Goal: Transaction & Acquisition: Register for event/course

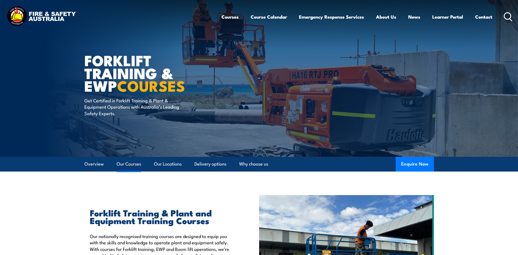
click at [123, 164] on link "Our Courses" at bounding box center [129, 164] width 25 height 14
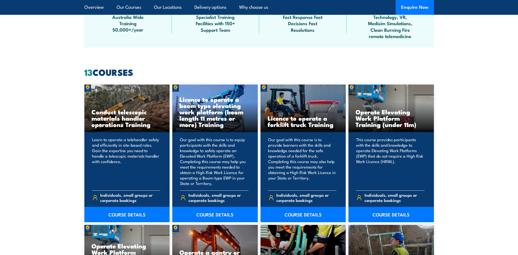
scroll to position [360, 0]
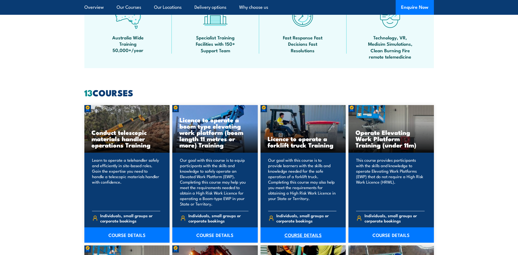
click at [302, 234] on link "COURSE DETAILS" at bounding box center [304, 234] width 86 height 15
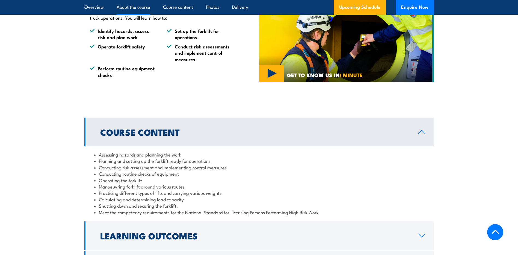
scroll to position [410, 0]
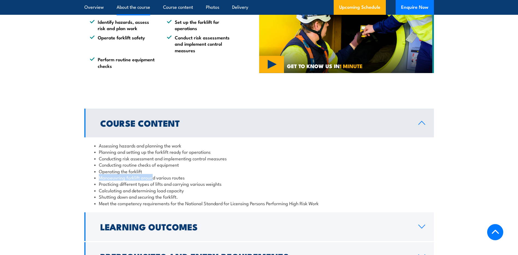
drag, startPoint x: 97, startPoint y: 175, endPoint x: 153, endPoint y: 177, distance: 56.0
click at [153, 177] on li "Manoeuvring forklift around various routes" at bounding box center [259, 177] width 330 height 6
drag, startPoint x: 153, startPoint y: 177, endPoint x: 144, endPoint y: 177, distance: 9.0
click at [144, 177] on li "Manoeuvring forklift around various routes" at bounding box center [259, 177] width 330 height 6
drag, startPoint x: 122, startPoint y: 181, endPoint x: 168, endPoint y: 184, distance: 46.0
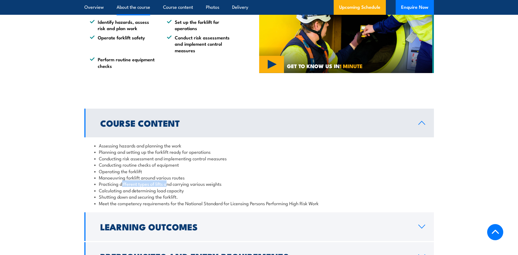
click at [168, 184] on li "Practicing different types of lifts and carrying various weights" at bounding box center [259, 183] width 330 height 6
drag, startPoint x: 168, startPoint y: 184, endPoint x: 183, endPoint y: 186, distance: 15.1
click at [193, 185] on li "Practicing different types of lifts and carrying various weights" at bounding box center [259, 183] width 330 height 6
drag, startPoint x: 102, startPoint y: 189, endPoint x: 207, endPoint y: 191, distance: 105.5
click at [207, 191] on li "Calculating and determining load capacity" at bounding box center [259, 190] width 330 height 6
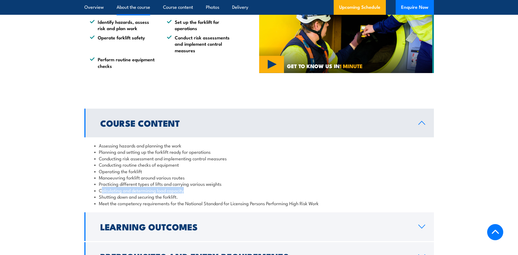
click at [111, 193] on li "Calculating and determining load capacity" at bounding box center [259, 190] width 330 height 6
drag, startPoint x: 99, startPoint y: 198, endPoint x: 196, endPoint y: 202, distance: 97.3
click at [196, 202] on ul "Assessing hazards and planning the work Planning and setting up the forklift re…" at bounding box center [259, 174] width 330 height 64
click at [196, 202] on li "Meet the competency requirements for the National Standard for Licensing Person…" at bounding box center [259, 203] width 330 height 6
click at [129, 203] on li "Meet the competency requirements for the National Standard for Licensing Person…" at bounding box center [259, 203] width 330 height 6
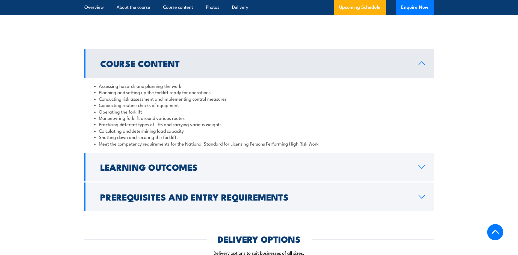
scroll to position [492, 0]
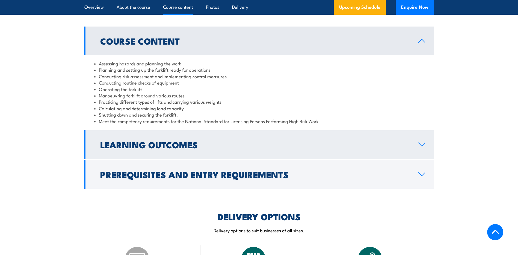
click at [328, 142] on h2 "Learning Outcomes" at bounding box center [255, 144] width 310 height 8
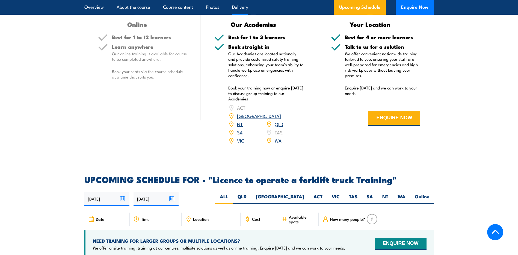
scroll to position [710, 0]
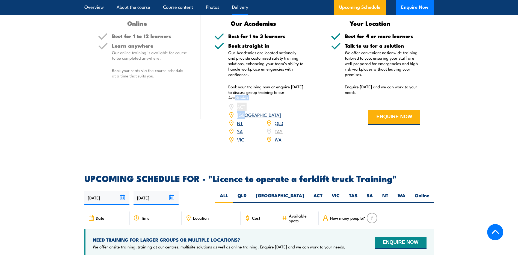
drag, startPoint x: 237, startPoint y: 96, endPoint x: 299, endPoint y: 101, distance: 61.7
click at [299, 101] on div "Book straight in Our Academies are located nationally and provide customised sa…" at bounding box center [265, 96] width 75 height 107
drag, startPoint x: 299, startPoint y: 101, endPoint x: 255, endPoint y: 97, distance: 44.2
click at [255, 97] on p "Book your training now or enquire [DATE] to discuss group training to our Acade…" at bounding box center [265, 92] width 75 height 16
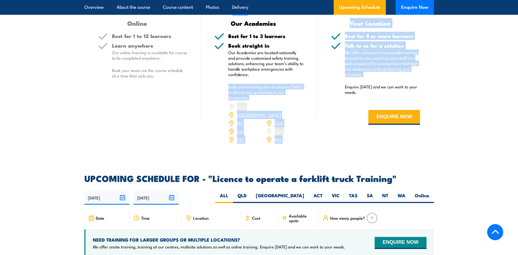
drag, startPoint x: 229, startPoint y: 84, endPoint x: 337, endPoint y: 79, distance: 108.1
click at [337, 79] on div "Online Best for 1 to 12 learners Learn anywhere Our online training is availabl…" at bounding box center [259, 69] width 350 height 162
click at [229, 85] on p "Book your training now or enquire [DATE] to discuss group training to our Acade…" at bounding box center [265, 92] width 75 height 16
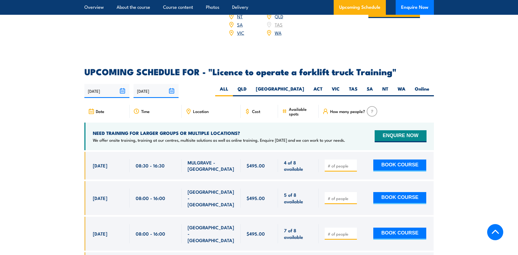
scroll to position [820, 0]
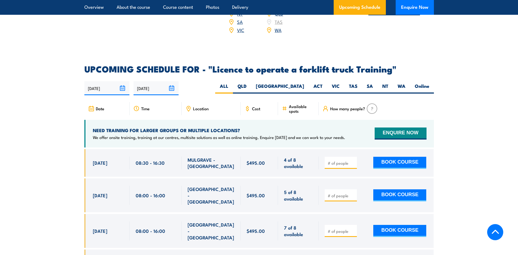
click at [339, 160] on input "number" at bounding box center [341, 162] width 27 height 5
click at [212, 156] on span "MULGRAVE - [GEOGRAPHIC_DATA]" at bounding box center [211, 162] width 47 height 13
click at [337, 160] on input "number" at bounding box center [341, 162] width 27 height 5
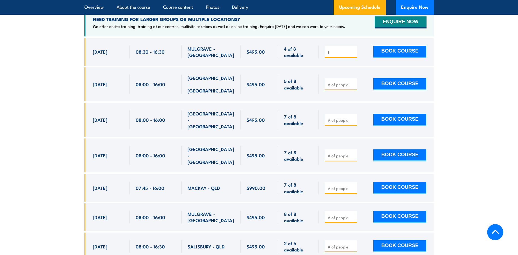
scroll to position [874, 0]
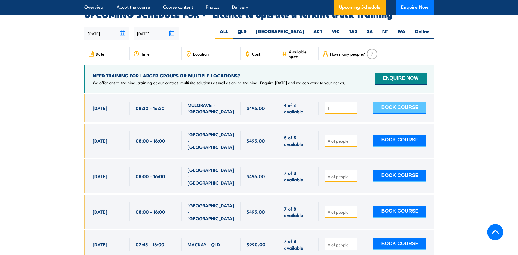
type input "1"
click at [414, 102] on button "BOOK COURSE" at bounding box center [399, 108] width 53 height 12
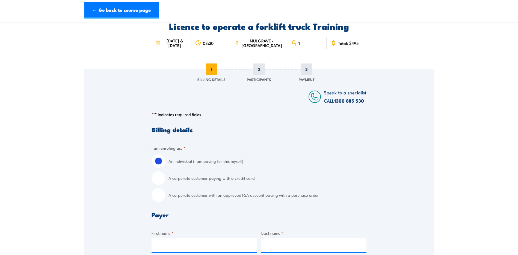
scroll to position [27, 0]
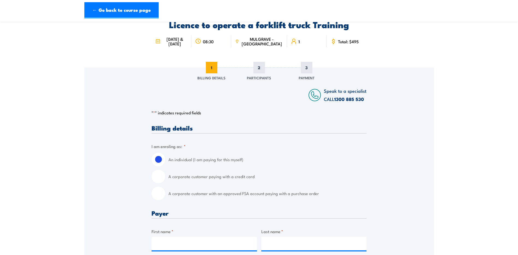
click at [161, 194] on input "A corporate customer with an approved FSA account paying with a purchase order" at bounding box center [159, 193] width 14 height 14
radio input "true"
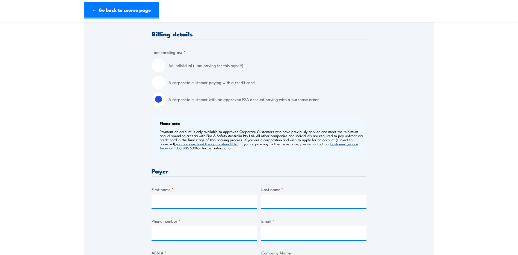
scroll to position [137, 0]
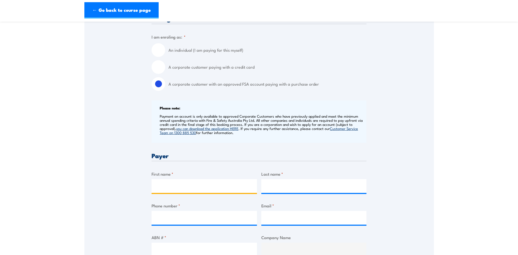
click at [204, 189] on input "First name *" at bounding box center [204, 186] width 105 height 14
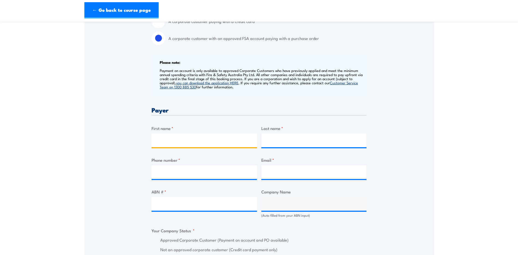
scroll to position [191, 0]
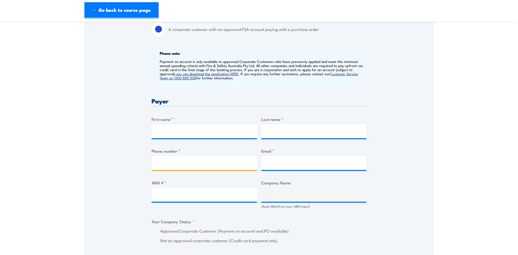
click at [212, 156] on input "Phone number *" at bounding box center [204, 163] width 105 height 14
drag, startPoint x: 178, startPoint y: 128, endPoint x: 177, endPoint y: 135, distance: 6.8
click at [178, 129] on input "First name *" at bounding box center [204, 131] width 105 height 14
click at [111, 91] on div "Speak to a specialist CALL 1300 885 530 CALL 1300 885 530 " * " indicates requi…" at bounding box center [259, 236] width 350 height 665
click at [199, 134] on input "First name *" at bounding box center [204, 131] width 105 height 14
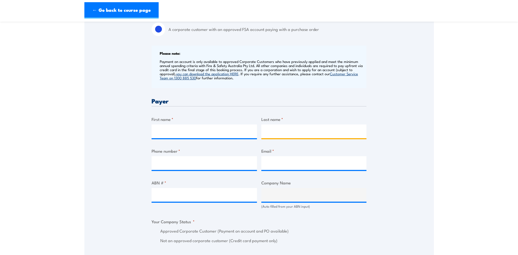
click at [293, 131] on input "Last name *" at bounding box center [313, 131] width 105 height 14
click at [171, 167] on input "Phone number *" at bounding box center [204, 163] width 105 height 14
drag, startPoint x: 309, startPoint y: 154, endPoint x: 228, endPoint y: 174, distance: 83.6
click at [308, 155] on div "Email *" at bounding box center [313, 159] width 105 height 22
click at [196, 195] on input "ABN # *" at bounding box center [204, 195] width 105 height 14
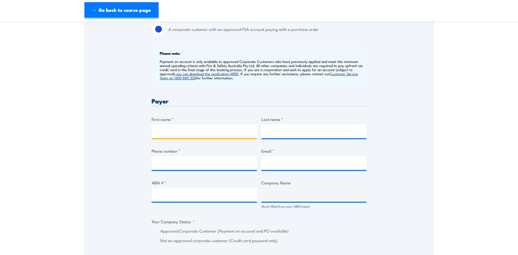
click at [172, 128] on input "First name *" at bounding box center [204, 131] width 105 height 14
type input "Juan"
type input "Nel"
type input "0404669135"
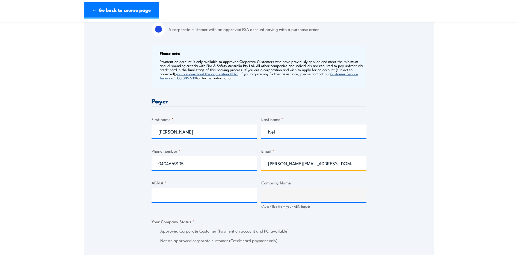
type input "Juann@Mypllace.com.au"
click at [175, 194] on input "ABN # *" at bounding box center [204, 195] width 105 height 14
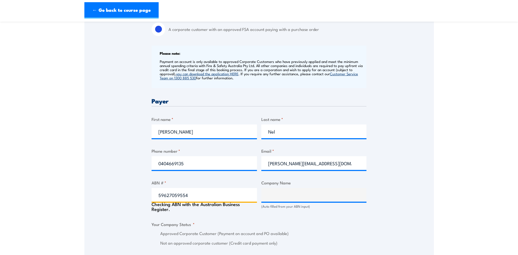
type input "59627059554"
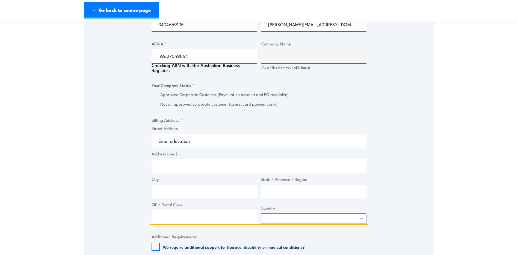
scroll to position [343, 0]
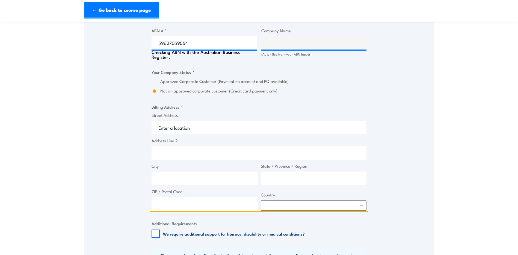
type input "MYPLACE VICTORIA PTY LTD"
radio input "true"
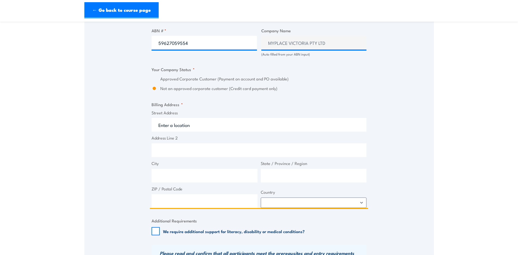
click at [198, 125] on input "Street Address" at bounding box center [259, 125] width 215 height 14
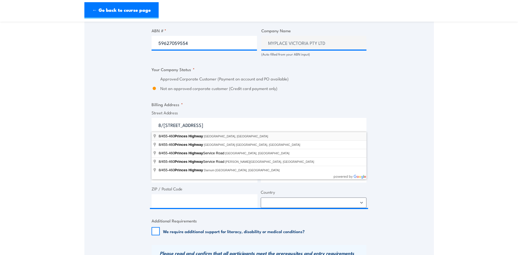
type input "8/455-460 Princes Highway, Noble Park VIC, Australia"
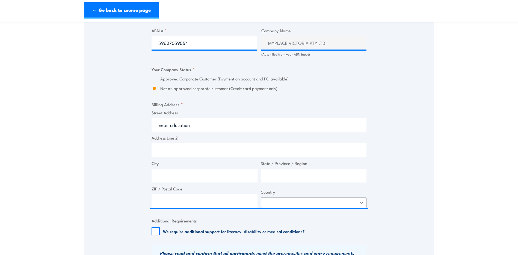
type input "Princes Hwy"
type input "Noble Park"
type input "Victoria"
type input "3174"
select select "Australia"
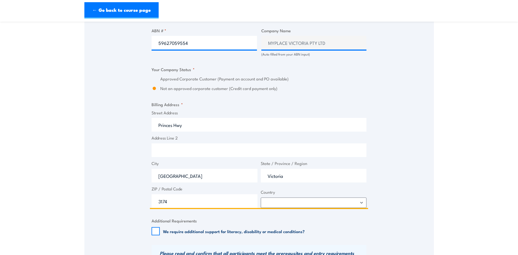
click at [194, 151] on input "Address Line 2" at bounding box center [259, 150] width 215 height 14
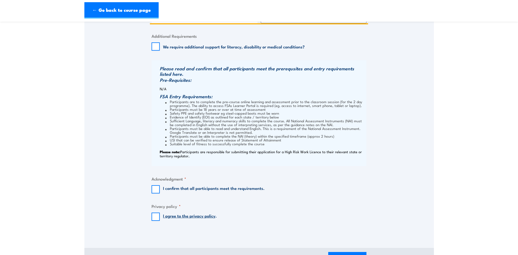
scroll to position [534, 0]
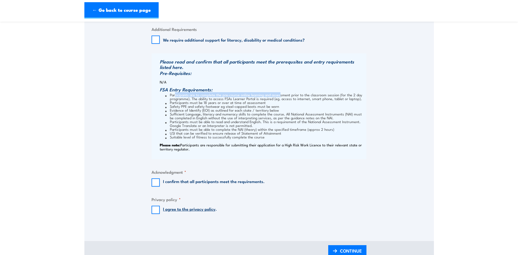
drag, startPoint x: 175, startPoint y: 96, endPoint x: 278, endPoint y: 96, distance: 103.5
click at [278, 96] on li "Participants are to complete the pre-course online learning and assessment prio…" at bounding box center [265, 97] width 200 height 8
drag, startPoint x: 278, startPoint y: 96, endPoint x: 237, endPoint y: 101, distance: 41.9
click at [237, 101] on li "Participants must be 18 years or over at time of assessment" at bounding box center [265, 102] width 200 height 4
click at [263, 96] on li "Participants are to complete the pre-course online learning and assessment prio…" at bounding box center [265, 97] width 200 height 8
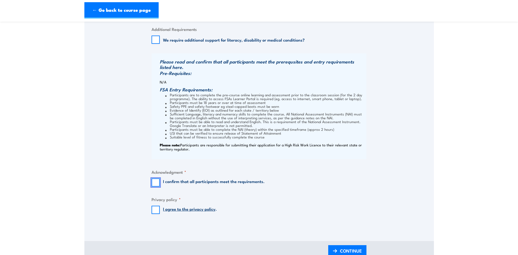
click at [158, 183] on input "I confirm that all participants meet the requirements." at bounding box center [156, 182] width 8 height 8
checkbox input "true"
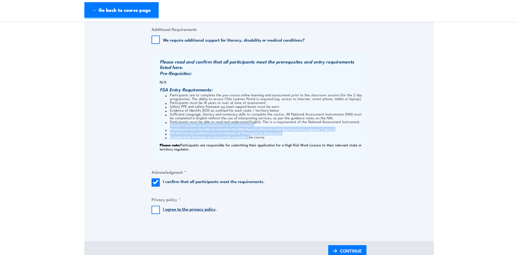
drag, startPoint x: 171, startPoint y: 126, endPoint x: 246, endPoint y: 134, distance: 75.5
click at [246, 134] on ul "Participants are to complete the pre-course online learning and assessment prio…" at bounding box center [262, 116] width 205 height 46
click at [168, 134] on li "USI that can be verified to ensure release of Statement of Attainment" at bounding box center [265, 133] width 200 height 4
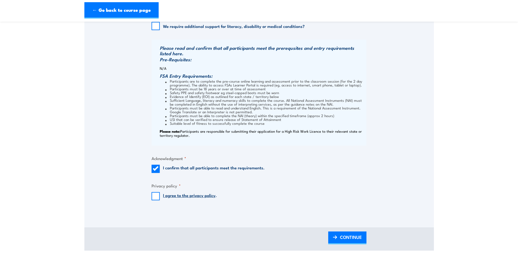
scroll to position [589, 0]
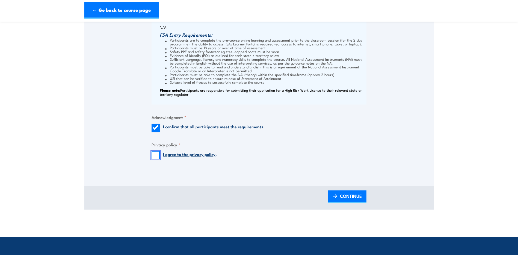
click at [156, 155] on input "I agree to the privacy policy ." at bounding box center [156, 155] width 8 height 8
checkbox input "true"
click at [347, 195] on span "CONTINUE" at bounding box center [351, 195] width 22 height 14
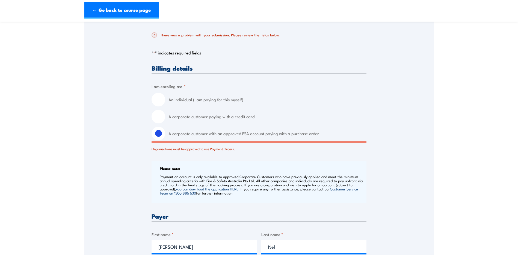
scroll to position [125, 0]
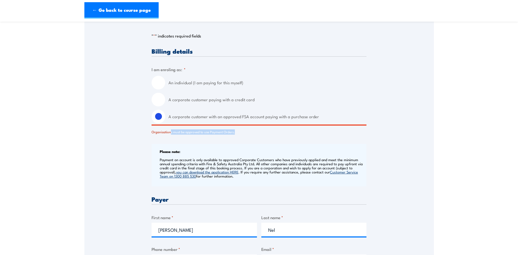
drag, startPoint x: 170, startPoint y: 133, endPoint x: 237, endPoint y: 133, distance: 67.2
click at [237, 133] on div "Organisations must be approved to use Payment Orders." at bounding box center [259, 130] width 215 height 8
drag, startPoint x: 237, startPoint y: 133, endPoint x: 218, endPoint y: 133, distance: 19.7
click at [218, 133] on div "Organisations must be approved to use Payment Orders." at bounding box center [259, 130] width 215 height 8
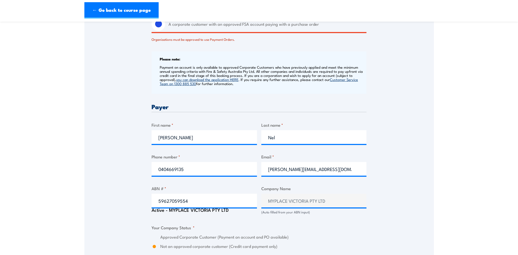
scroll to position [207, 0]
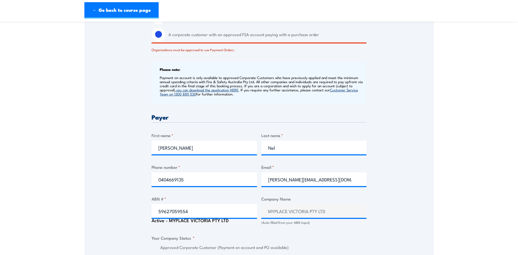
click at [120, 81] on div "Speak to a specialist CALL 1300 885 530 CALL 1300 885 530 There was a problem w…" at bounding box center [259, 235] width 350 height 697
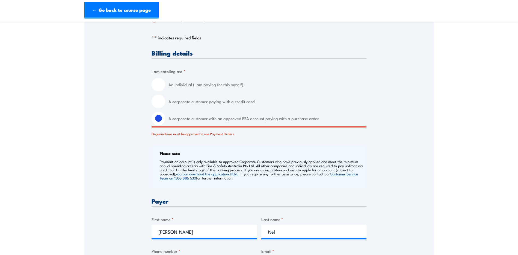
scroll to position [98, 0]
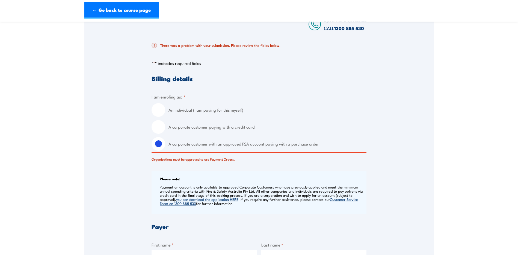
click at [159, 126] on input "A corporate customer paying with a credit card" at bounding box center [159, 127] width 14 height 14
radio input "true"
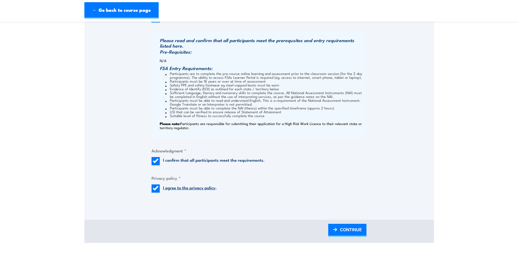
scroll to position [562, 0]
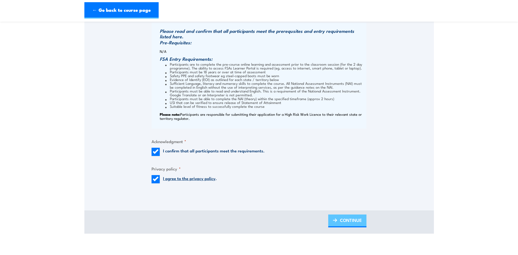
click at [358, 219] on span "CONTINUE" at bounding box center [351, 220] width 22 height 14
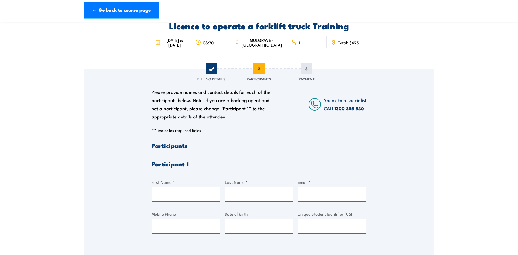
scroll to position [27, 0]
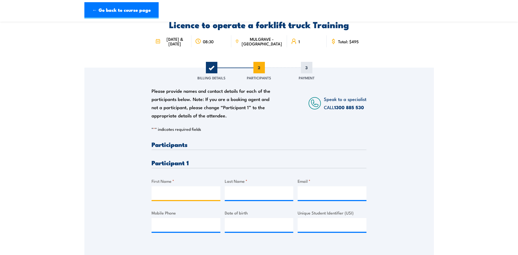
click at [195, 195] on input "First Name *" at bounding box center [186, 193] width 69 height 14
type input "Juan"
type input "Nel"
click at [348, 197] on input "Email *" at bounding box center [332, 193] width 69 height 14
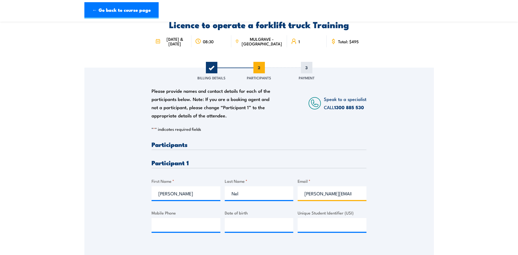
scroll to position [0, 0]
type input "Juann@MyPlace.com.au"
type input "0477095942"
click at [252, 224] on input "__/__/____" at bounding box center [259, 225] width 69 height 14
type input "20/03/1982"
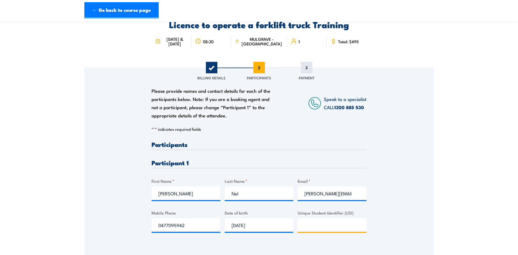
click at [313, 227] on input "Unique Student Identifier (USI)" at bounding box center [332, 225] width 69 height 14
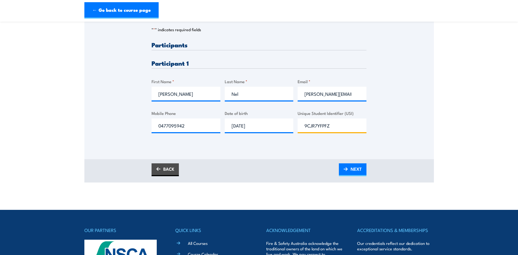
scroll to position [137, 0]
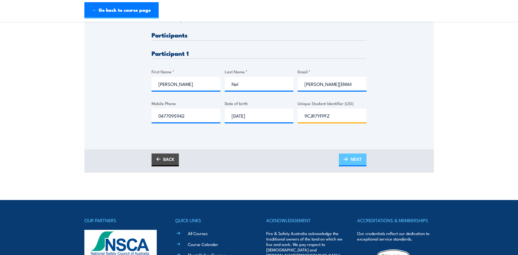
type input "9CJR7YFPFZ"
click at [353, 161] on span "NEXT" at bounding box center [356, 159] width 11 height 14
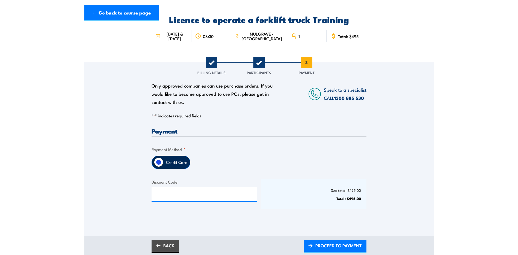
scroll to position [55, 0]
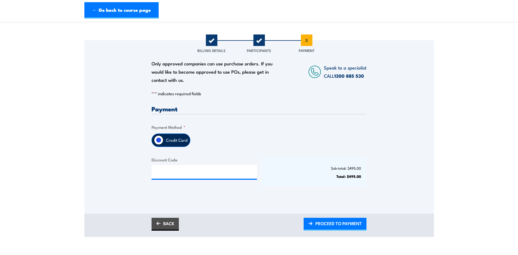
click at [160, 139] on input "Credit Card" at bounding box center [158, 139] width 9 height 9
click at [344, 224] on span "PROCEED TO PAYMENT" at bounding box center [339, 223] width 46 height 14
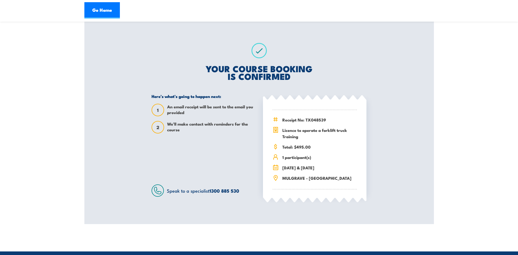
scroll to position [82, 0]
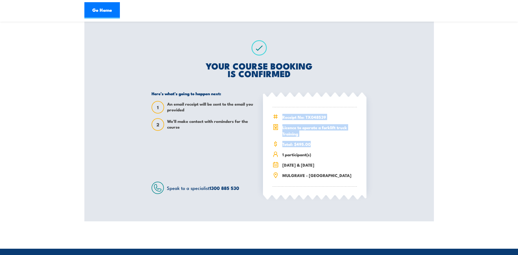
drag, startPoint x: 284, startPoint y: 117, endPoint x: 347, endPoint y: 143, distance: 68.9
click at [347, 143] on div "Receipt No: TX048539 Licence to operate a forklift truck Training" at bounding box center [315, 146] width 84 height 79
drag, startPoint x: 347, startPoint y: 143, endPoint x: 291, endPoint y: 122, distance: 60.0
click at [291, 122] on div "Receipt No: TX048539 Licence to operate a forklift truck Training" at bounding box center [315, 146] width 84 height 79
drag, startPoint x: 282, startPoint y: 128, endPoint x: 338, endPoint y: 144, distance: 58.4
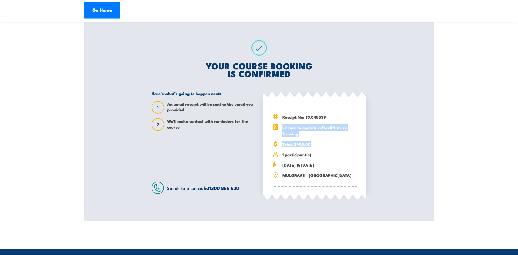
click at [338, 144] on div "Receipt No: TX048539 Licence to operate a forklift truck Training" at bounding box center [315, 146] width 84 height 79
drag, startPoint x: 338, startPoint y: 144, endPoint x: 318, endPoint y: 183, distance: 43.6
click at [316, 181] on div "Receipt No: TX048539 Licence to operate a forklift truck Training" at bounding box center [315, 146] width 84 height 79
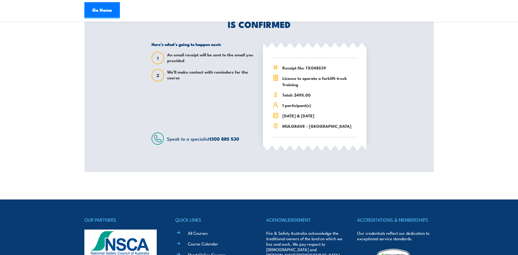
scroll to position [137, 0]
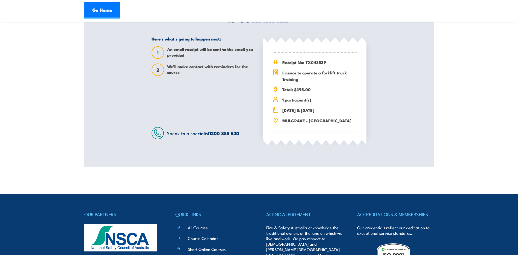
click at [189, 111] on div "Here’s what’s going to happen next: 1 An email receipt will be sent to the emai…" at bounding box center [204, 87] width 104 height 103
drag, startPoint x: 105, startPoint y: 111, endPoint x: 236, endPoint y: 112, distance: 130.9
click at [106, 112] on div "Licence to operate a forklift truck Training 1 & 2 October 2025 08:30 MULGRAVE …" at bounding box center [259, 29] width 350 height 276
click at [223, 112] on div "Here’s what’s going to happen next: 1 An email receipt will be sent to the emai…" at bounding box center [204, 87] width 104 height 103
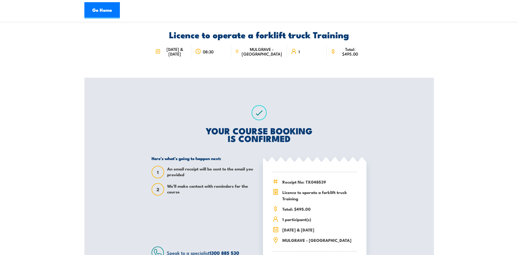
scroll to position [0, 0]
